Goal: Share content: Share content

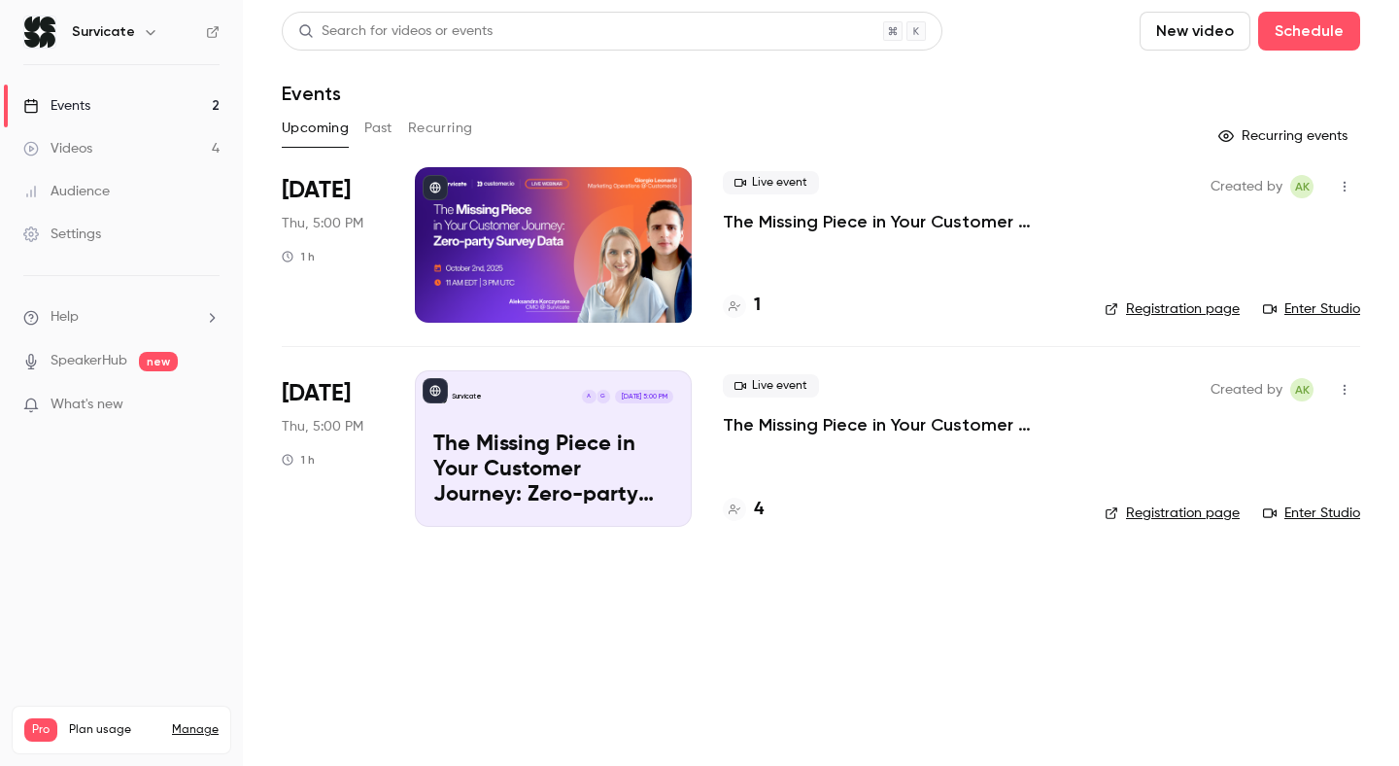
click at [808, 224] on p "The Missing Piece in Your Customer Journey: Zero-party Survey Data" at bounding box center [898, 221] width 351 height 23
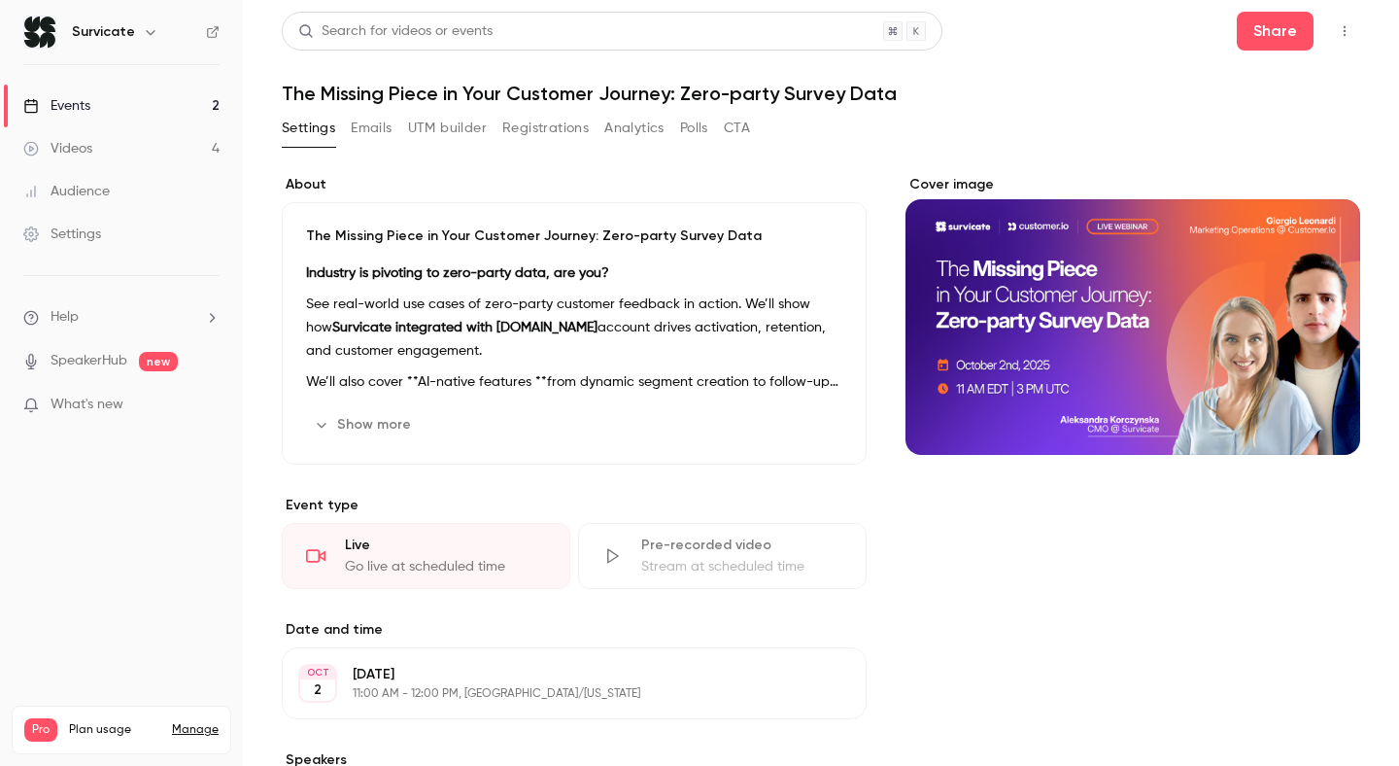
click at [527, 137] on button "Registrations" at bounding box center [545, 128] width 86 height 31
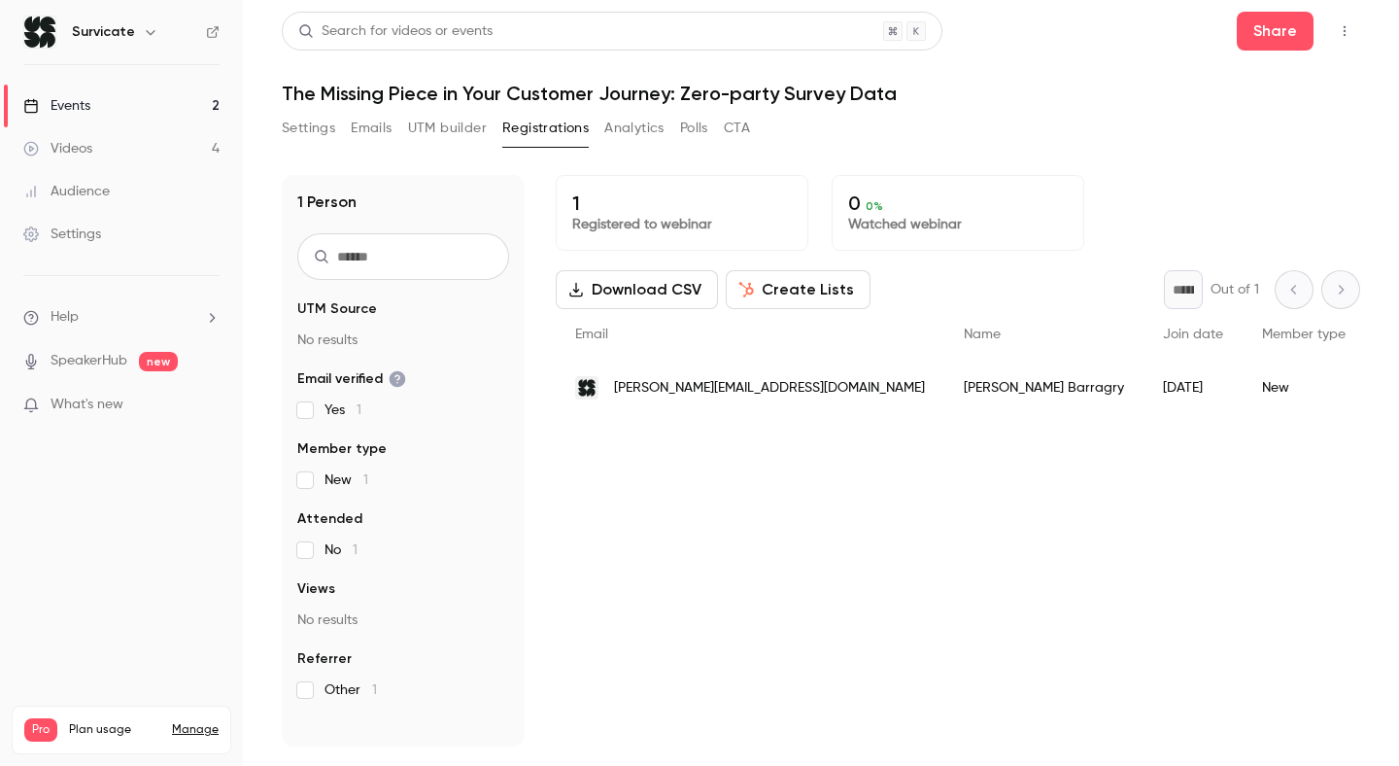
click at [321, 119] on button "Settings" at bounding box center [308, 128] width 53 height 31
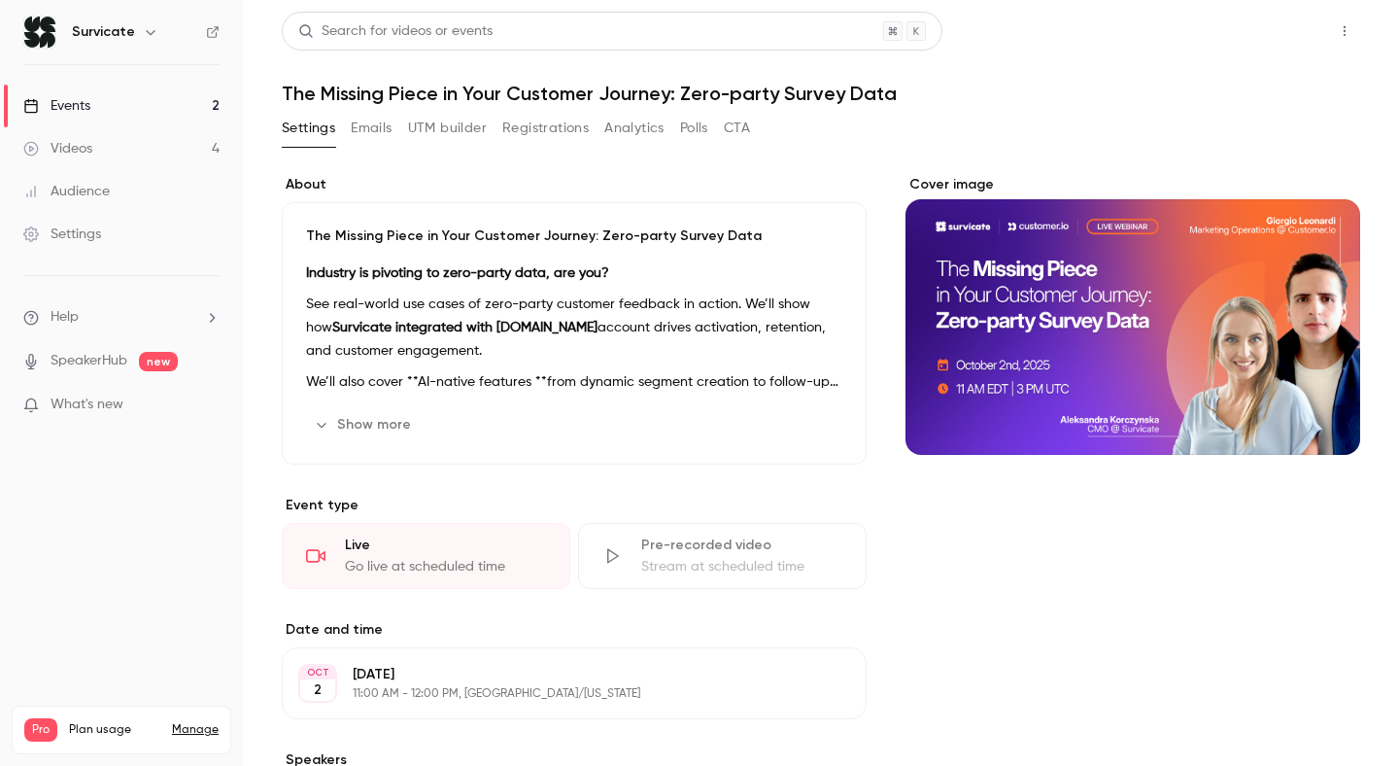
click at [1265, 33] on button "Share" at bounding box center [1275, 31] width 77 height 39
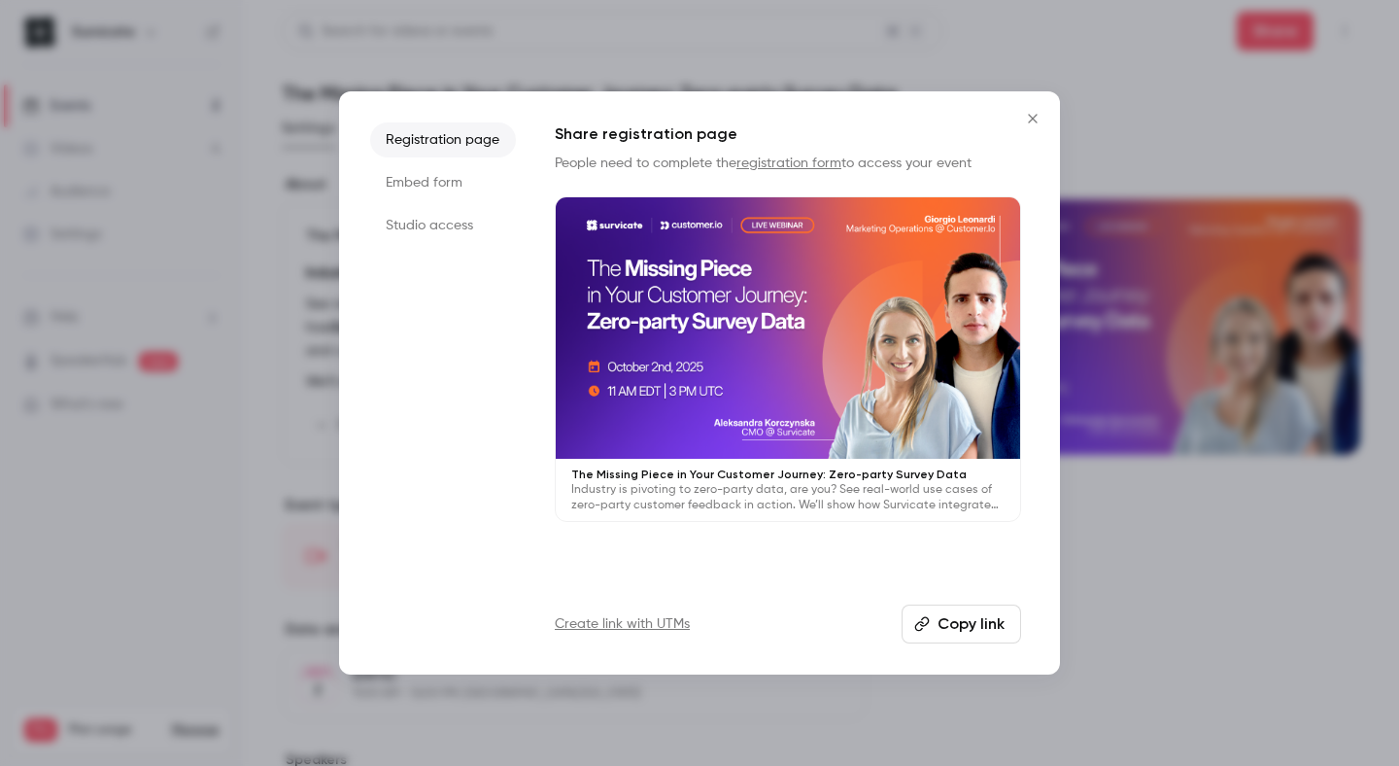
click at [965, 633] on button "Copy link" at bounding box center [962, 623] width 120 height 39
